Goal: Information Seeking & Learning: Check status

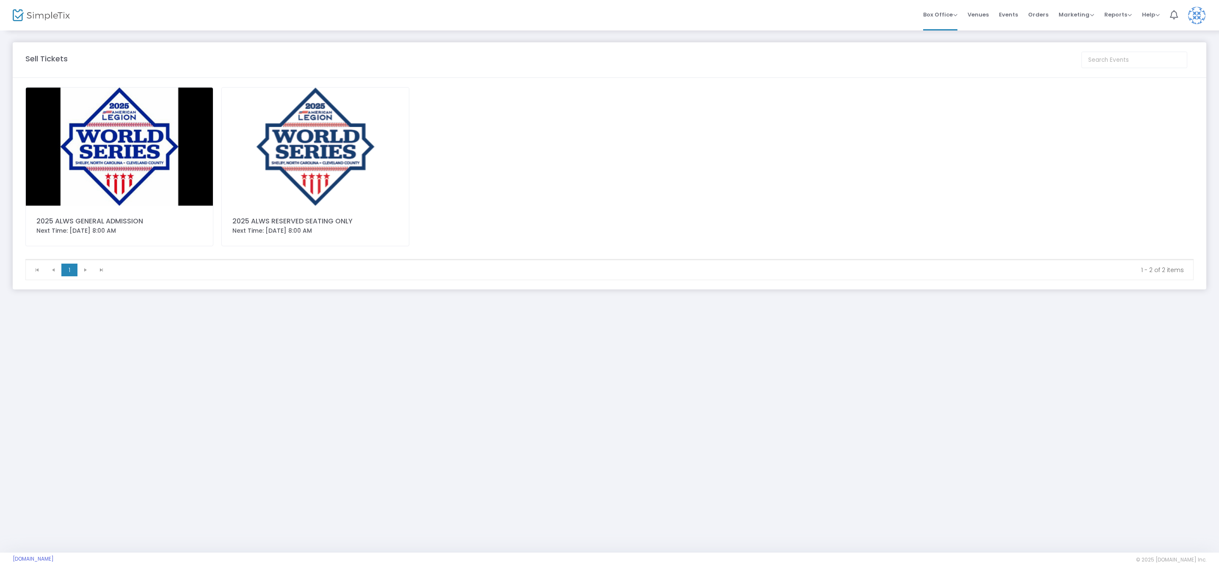
click at [353, 154] on img at bounding box center [315, 147] width 187 height 118
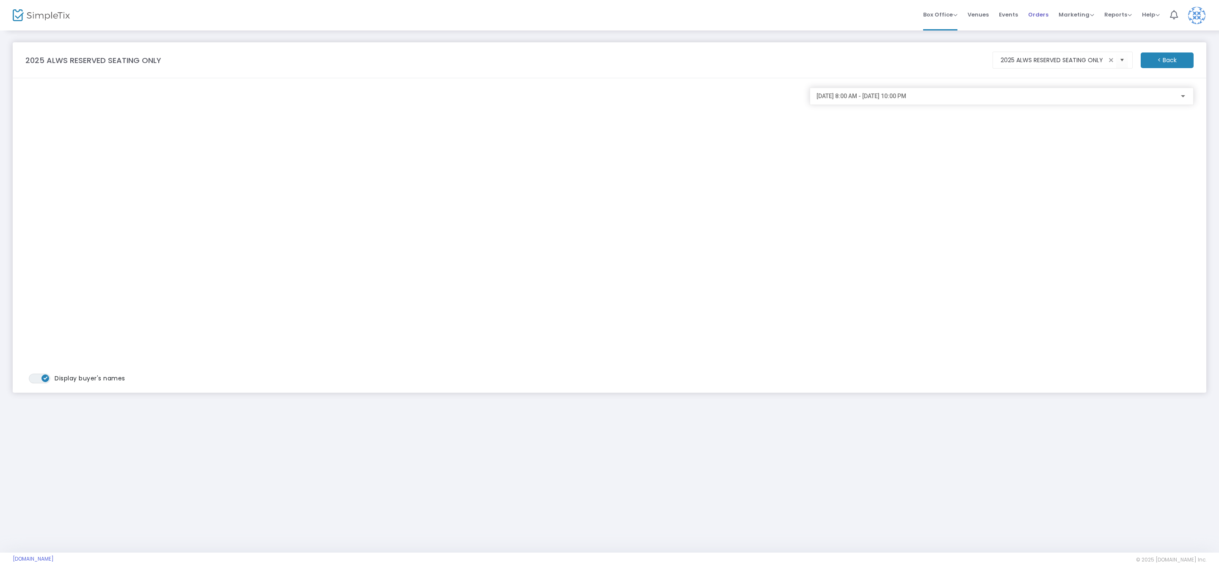
click at [1044, 20] on span "Orders" at bounding box center [1038, 15] width 20 height 22
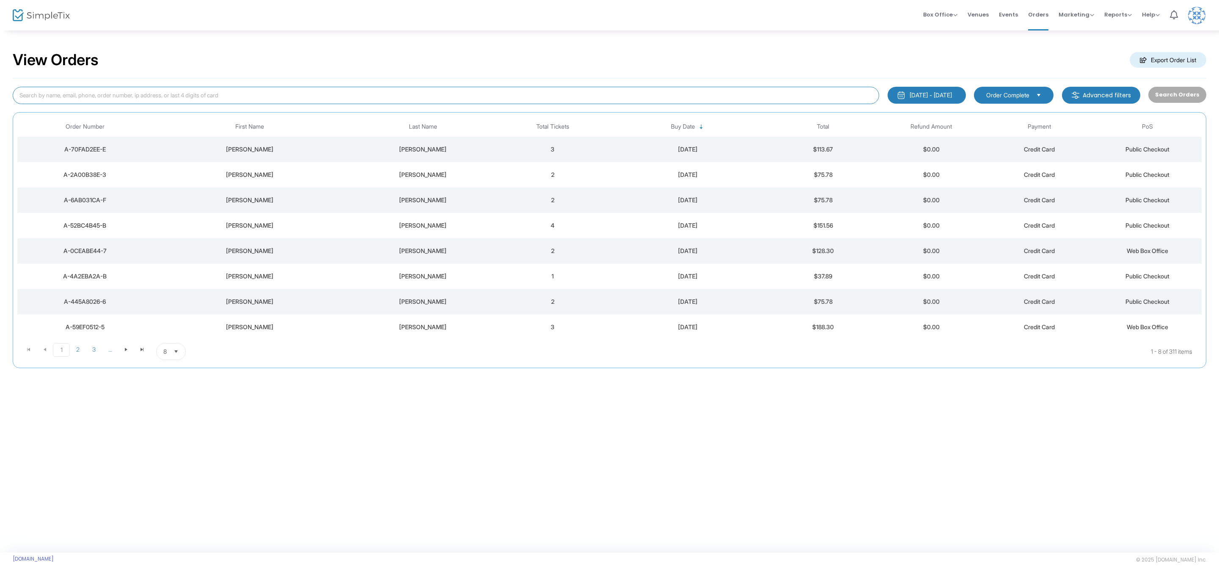
click at [150, 94] on input at bounding box center [446, 95] width 867 height 17
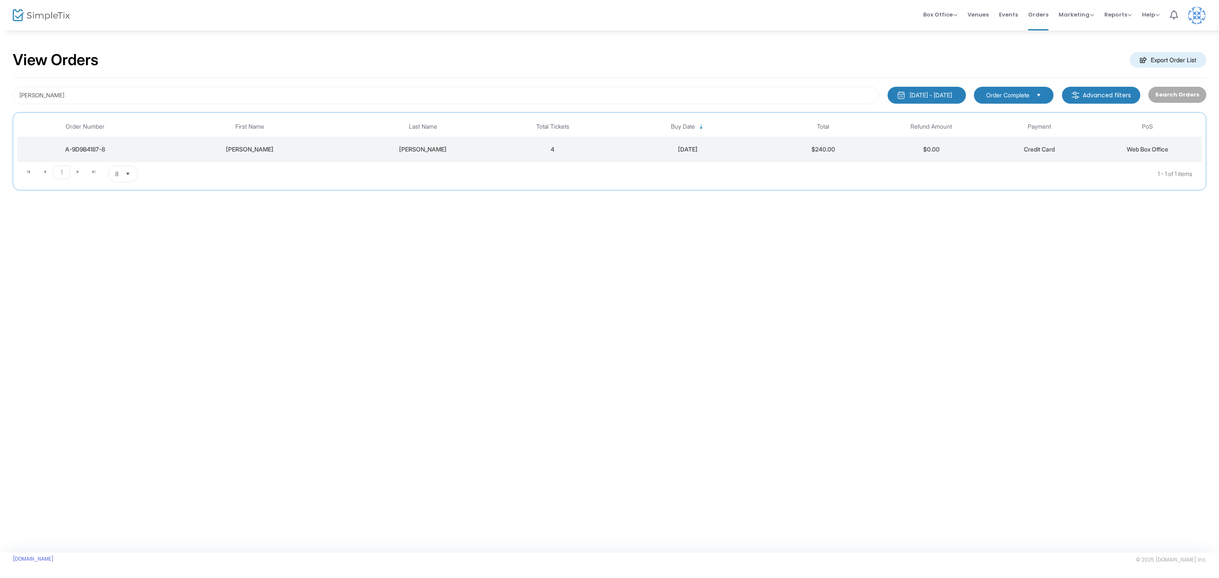
click at [681, 151] on div "[DATE]" at bounding box center [688, 149] width 158 height 8
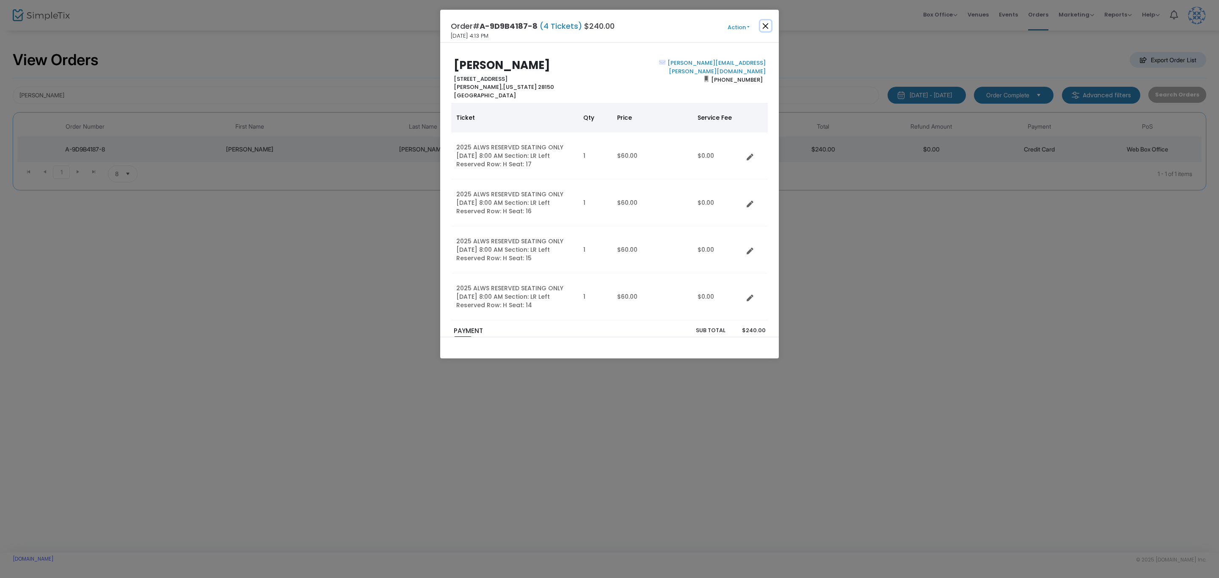
click at [764, 27] on button "Close" at bounding box center [765, 25] width 11 height 11
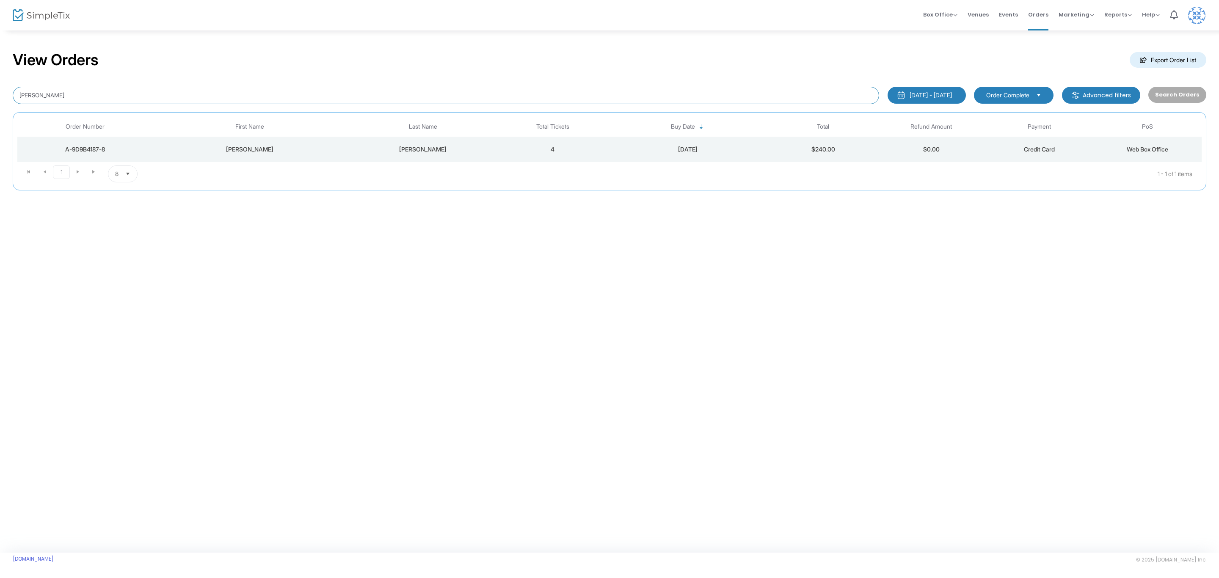
drag, startPoint x: 61, startPoint y: 98, endPoint x: -4, endPoint y: 81, distance: 67.2
click at [0, 81] on html "Processing... please wait Box Office Sell Tickets Bookings Sell Season Pass Ven…" at bounding box center [609, 289] width 1219 height 578
click at [695, 152] on div "[DATE]" at bounding box center [688, 149] width 158 height 8
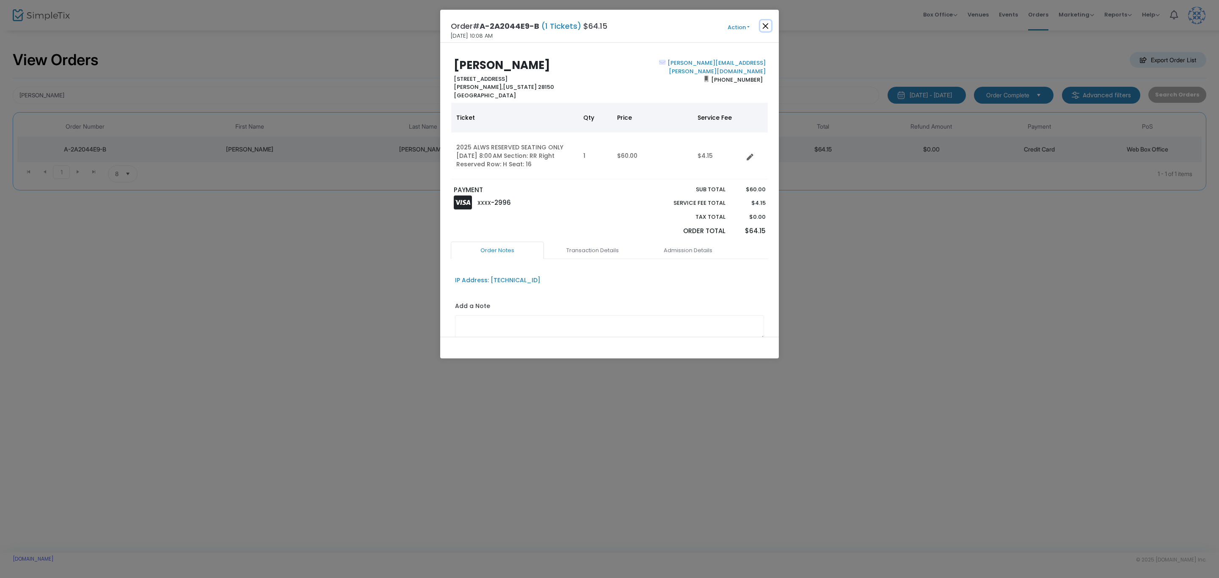
click at [762, 23] on button "Close" at bounding box center [765, 25] width 11 height 11
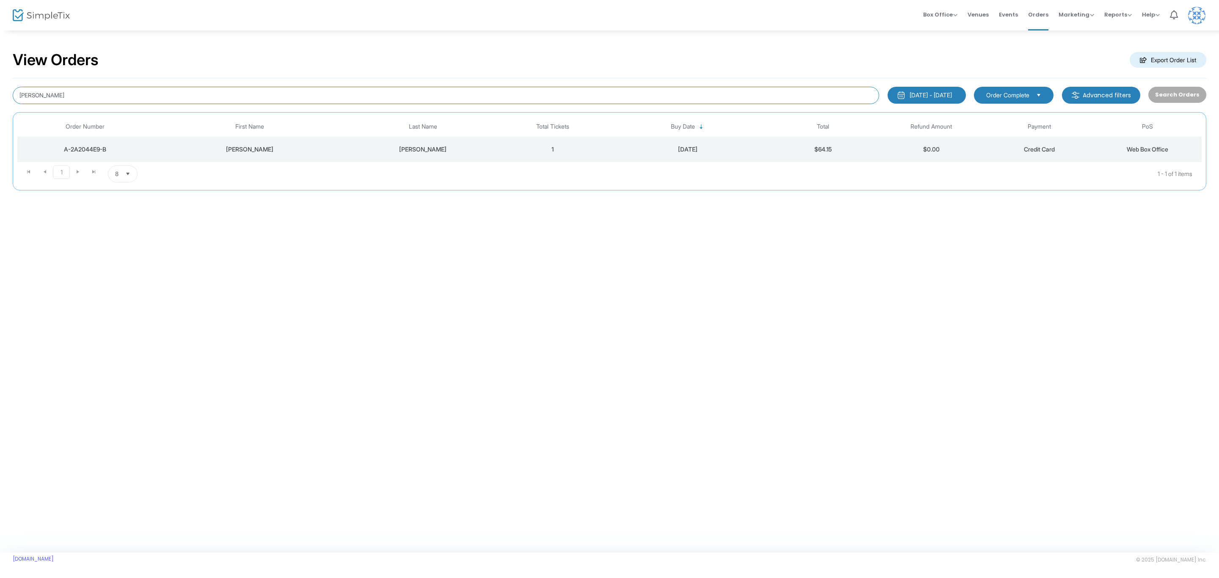
drag, startPoint x: 95, startPoint y: 95, endPoint x: -2, endPoint y: 95, distance: 97.4
click at [0, 95] on html "Processing... please wait Box Office Sell Tickets Bookings Sell Season Pass Ven…" at bounding box center [609, 289] width 1219 height 578
click at [430, 149] on div "[PERSON_NAME]" at bounding box center [422, 149] width 147 height 8
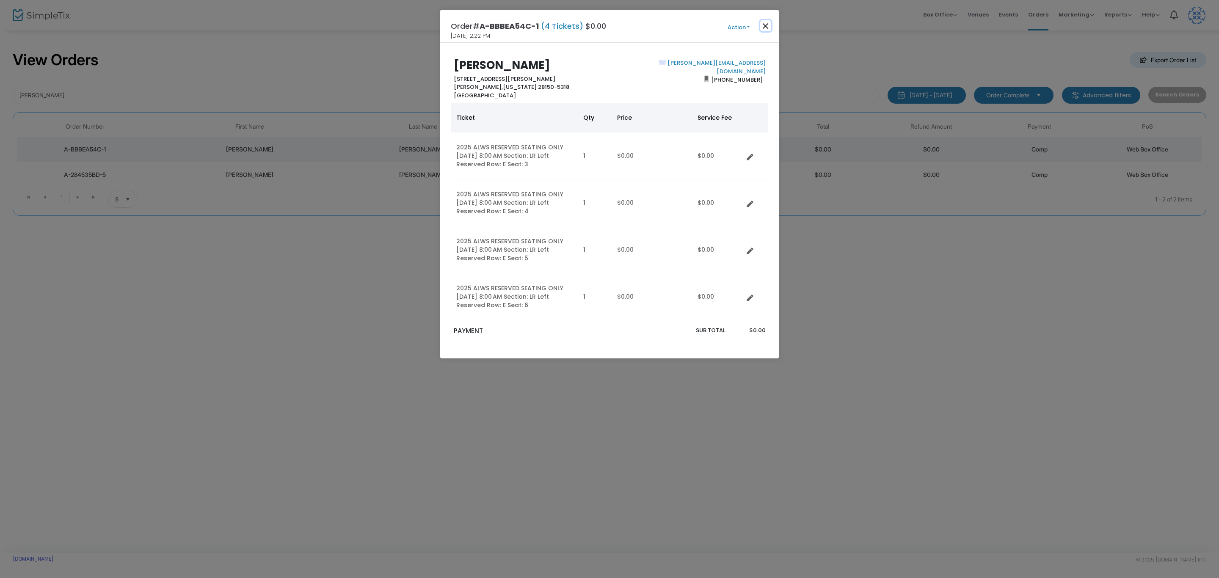
click at [768, 22] on button "Close" at bounding box center [765, 25] width 11 height 11
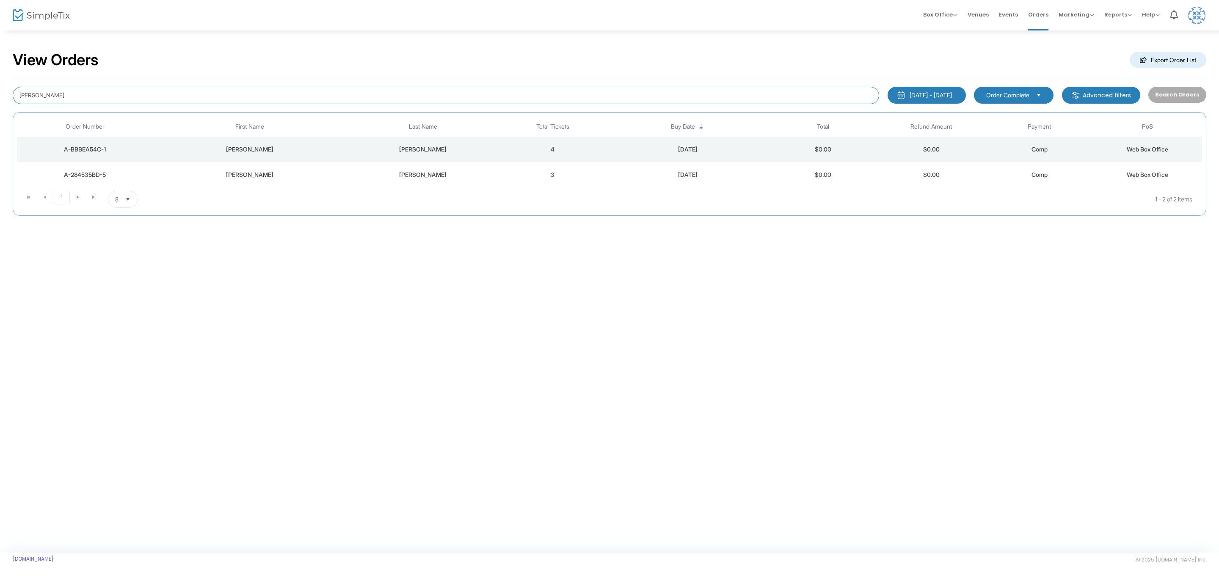
drag, startPoint x: 65, startPoint y: 99, endPoint x: -33, endPoint y: 89, distance: 98.4
click at [0, 89] on html "Processing... please wait Box Office Sell Tickets Bookings Sell Season Pass Ven…" at bounding box center [609, 289] width 1219 height 578
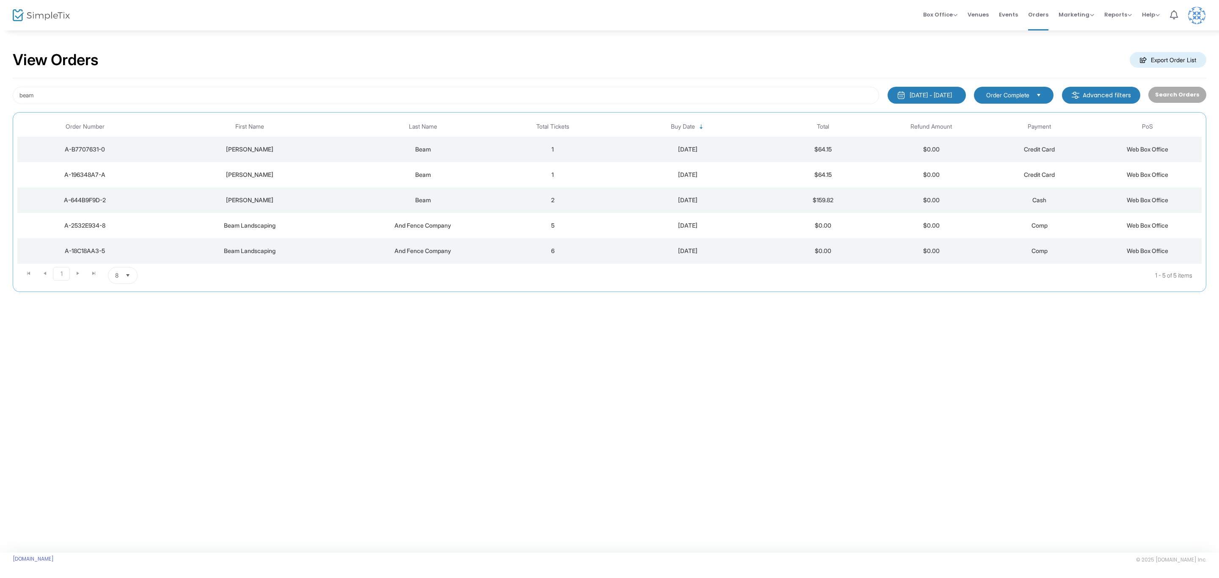
click at [419, 177] on div "Beam" at bounding box center [422, 175] width 147 height 8
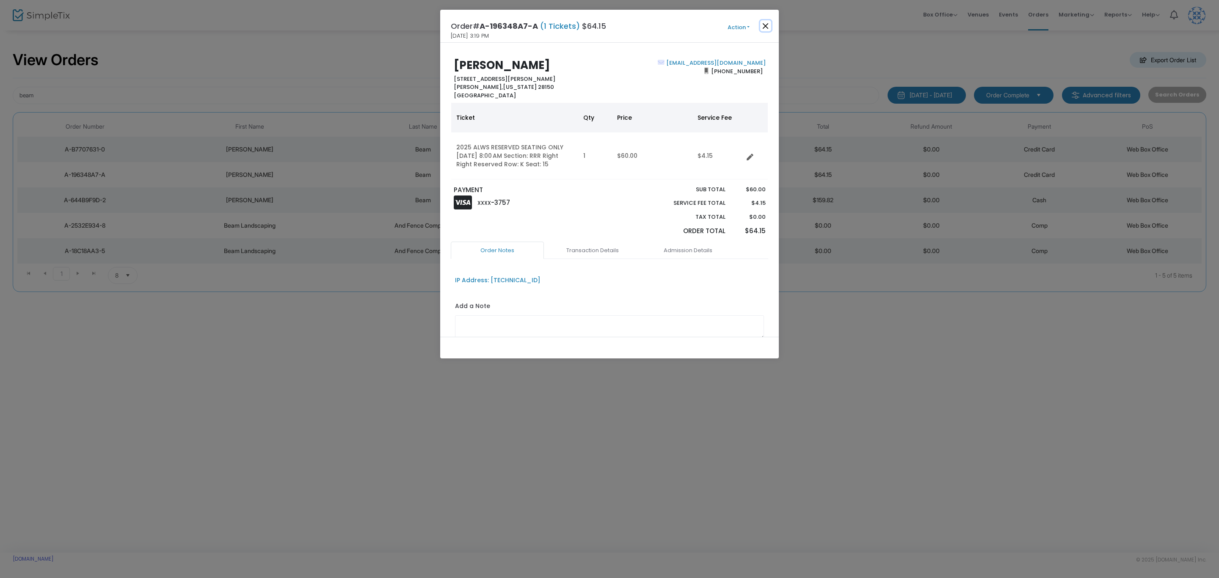
click at [764, 28] on button "Close" at bounding box center [765, 25] width 11 height 11
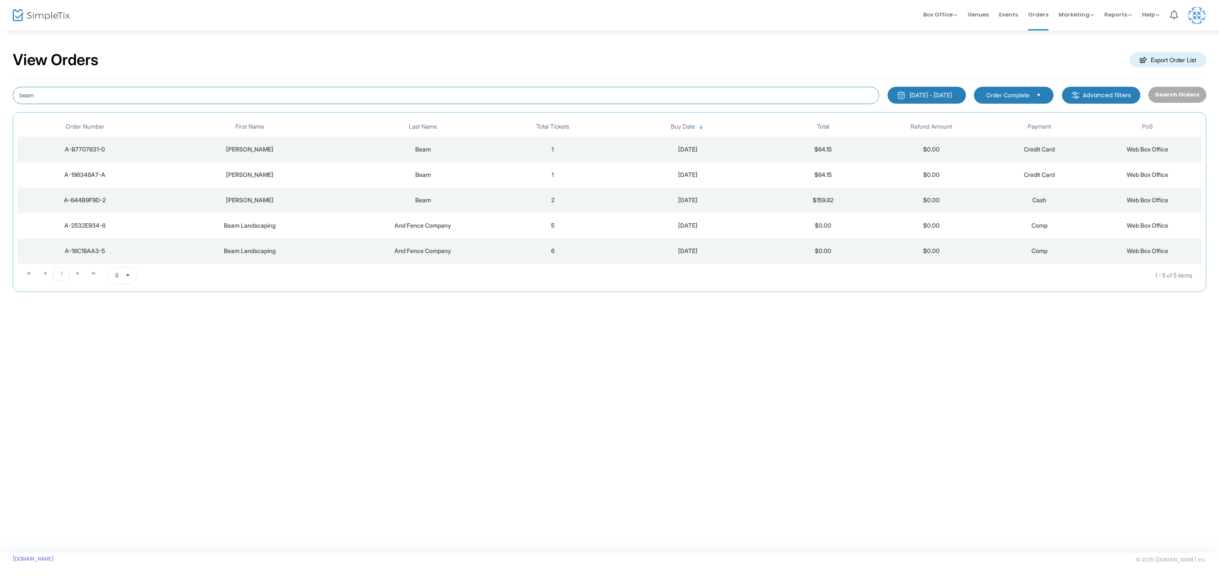
drag, startPoint x: 72, startPoint y: 93, endPoint x: -33, endPoint y: 82, distance: 105.2
click at [0, 82] on html "Processing... please wait Box Office Sell Tickets Bookings Sell Season Pass Ven…" at bounding box center [609, 289] width 1219 height 578
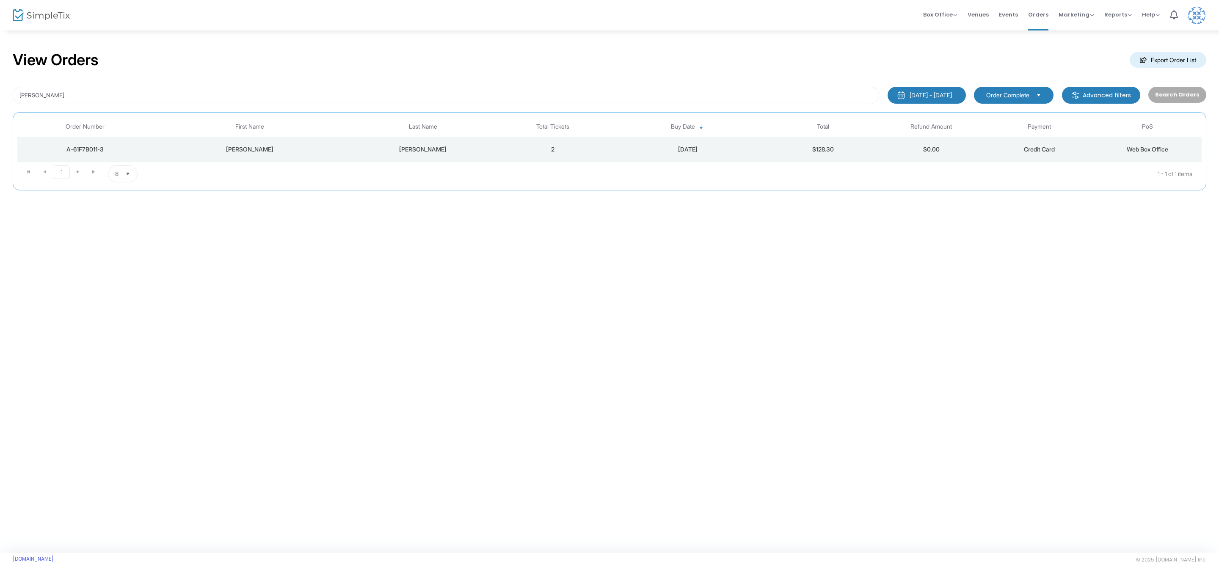
click at [426, 145] on td "[PERSON_NAME]" at bounding box center [423, 149] width 152 height 25
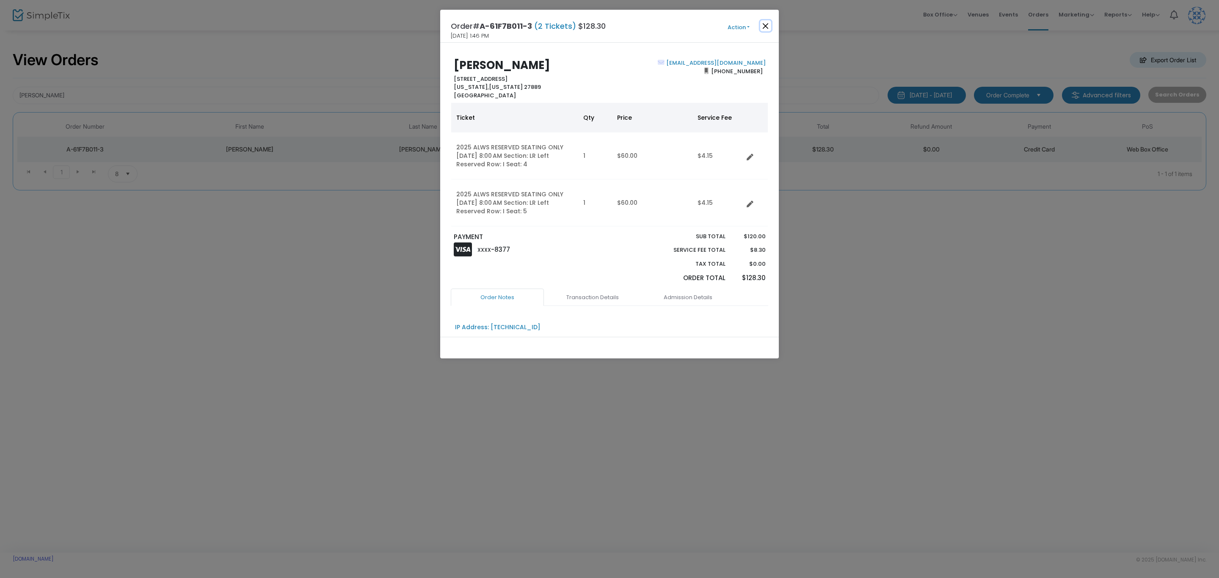
click at [765, 26] on button "Close" at bounding box center [765, 25] width 11 height 11
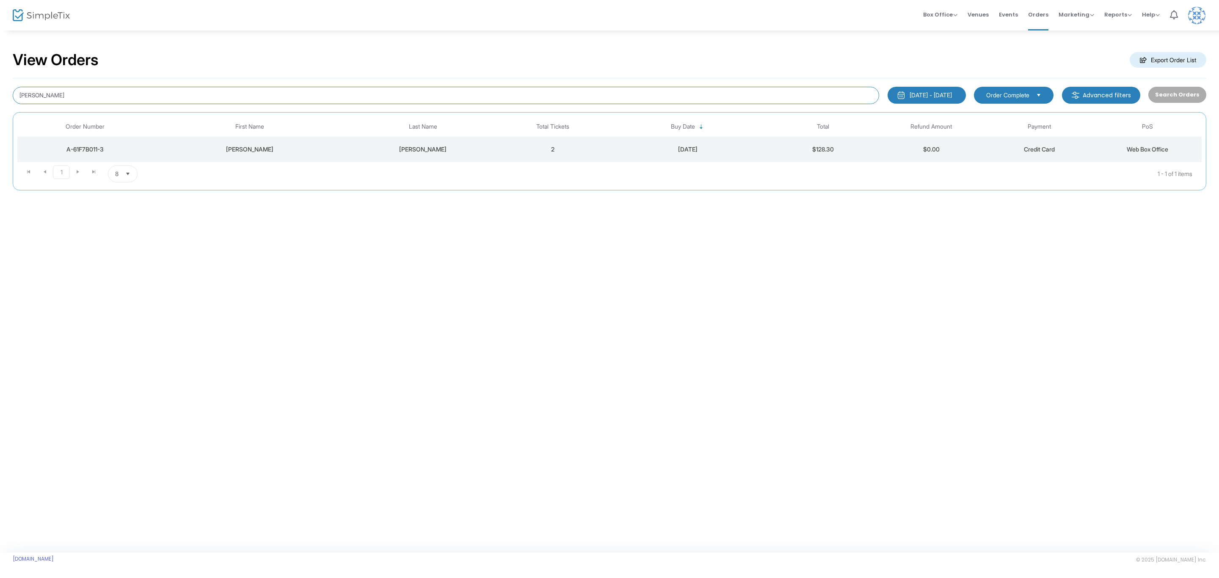
drag, startPoint x: 34, startPoint y: 102, endPoint x: -69, endPoint y: 97, distance: 103.9
click at [0, 97] on html "Processing... please wait Box Office Sell Tickets Bookings Sell Season Pass Ven…" at bounding box center [609, 289] width 1219 height 578
type input "[PERSON_NAME]"
click at [697, 149] on div "[DATE]" at bounding box center [688, 149] width 158 height 8
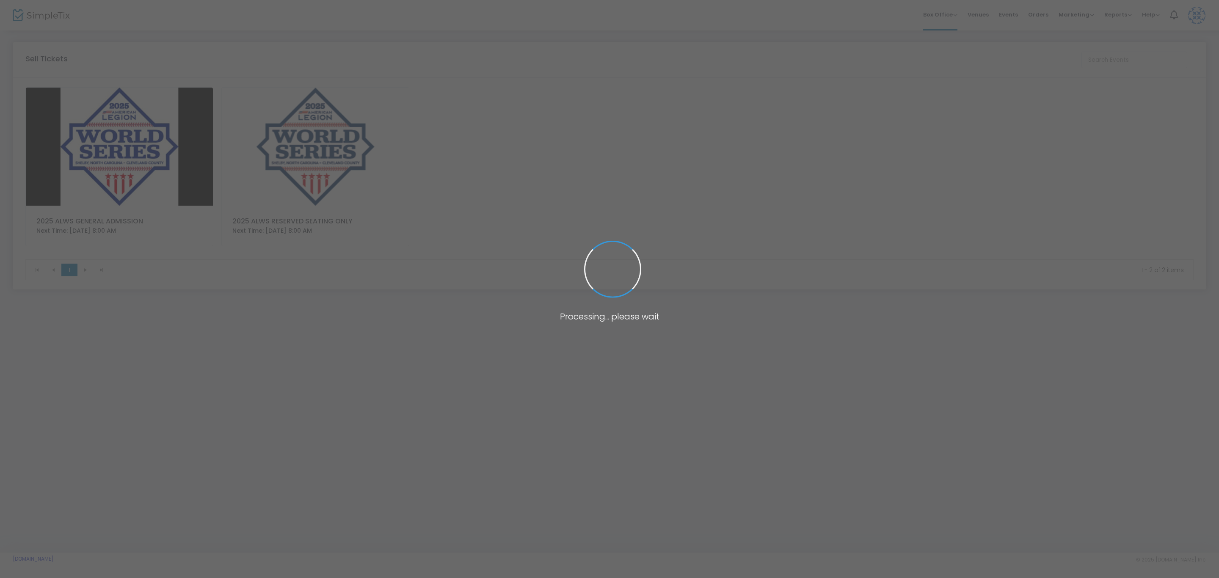
click at [336, 162] on body "Processing... please wait Box Office Sell Tickets Bookings Sell Season Pass Ven…" at bounding box center [609, 289] width 1219 height 578
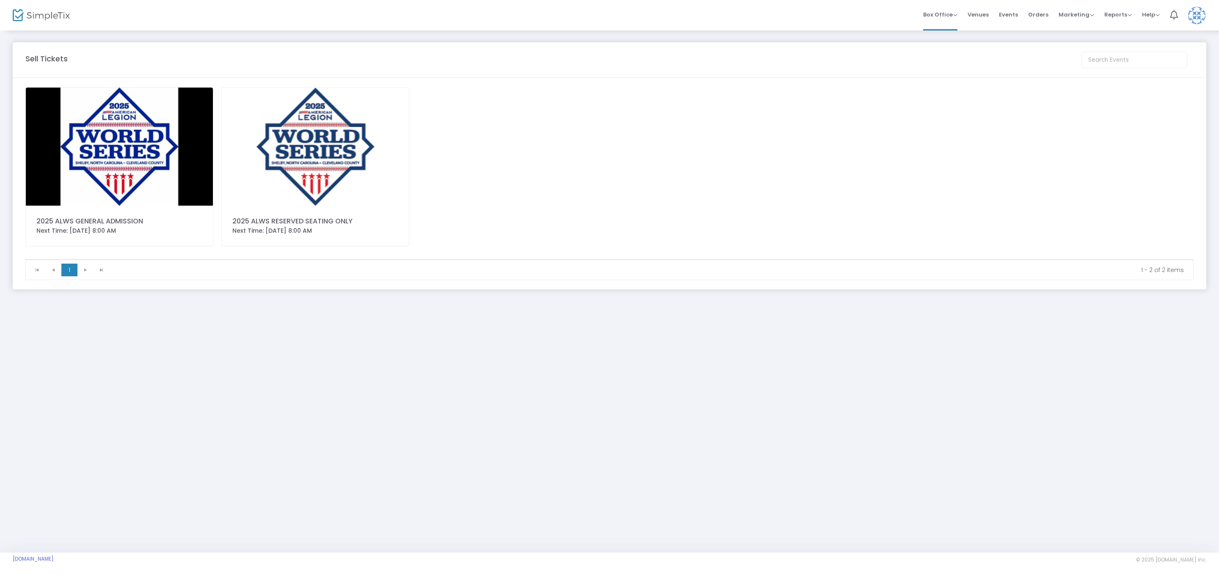
click at [328, 175] on img at bounding box center [315, 147] width 187 height 118
